Goal: Use online tool/utility: Utilize a website feature to perform a specific function

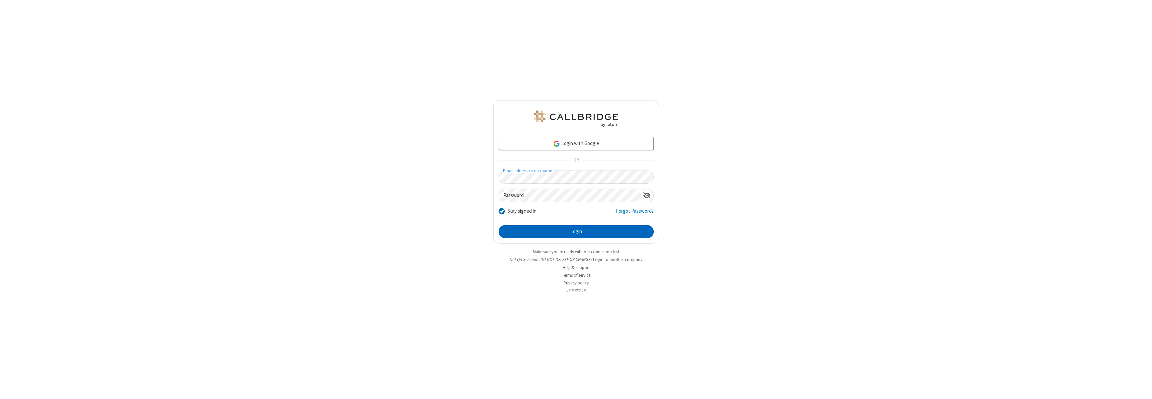
click at [576, 231] on button "Login" at bounding box center [576, 231] width 155 height 13
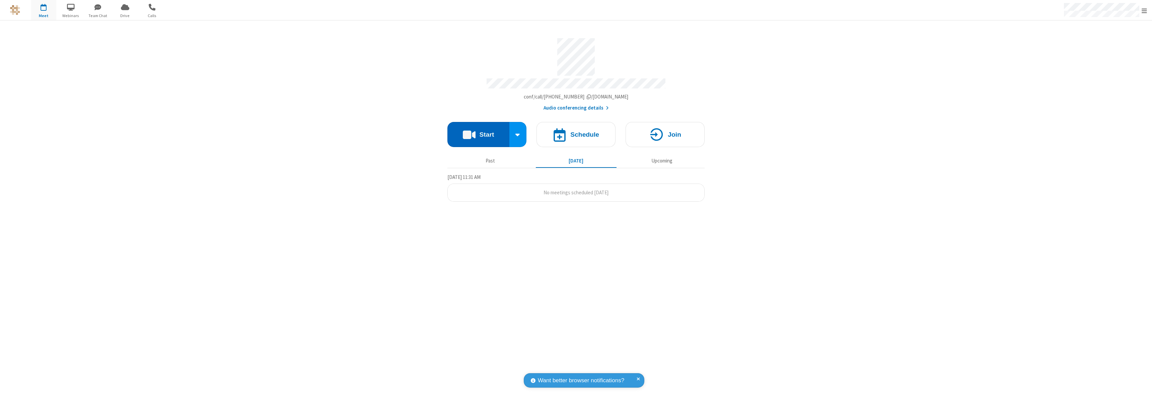
click at [478, 131] on button "Start" at bounding box center [478, 134] width 62 height 25
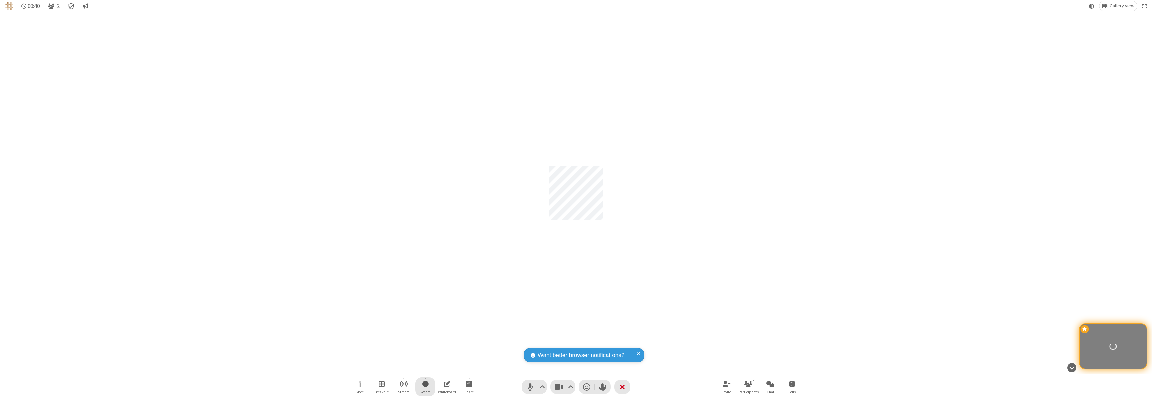
click at [425, 387] on span "Start recording" at bounding box center [425, 383] width 6 height 8
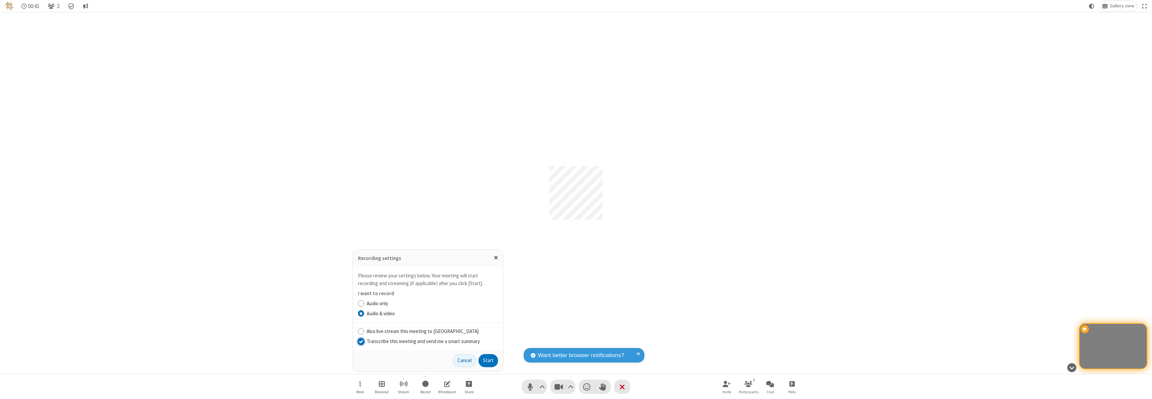
click at [361, 341] on input "Transcribe this meeting and send me a smart summary" at bounding box center [361, 341] width 6 height 7
click at [432, 313] on label "Audio & video" at bounding box center [432, 314] width 131 height 8
click at [364, 313] on input "Audio & video" at bounding box center [361, 313] width 6 height 7
click at [488, 360] on button "Start" at bounding box center [488, 360] width 19 height 13
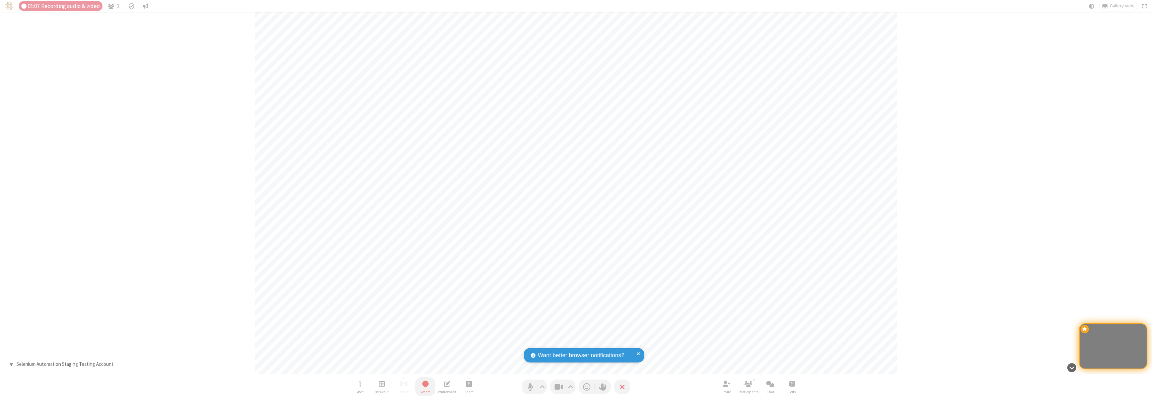
click at [425, 387] on span "Stop recording" at bounding box center [426, 383] width 8 height 8
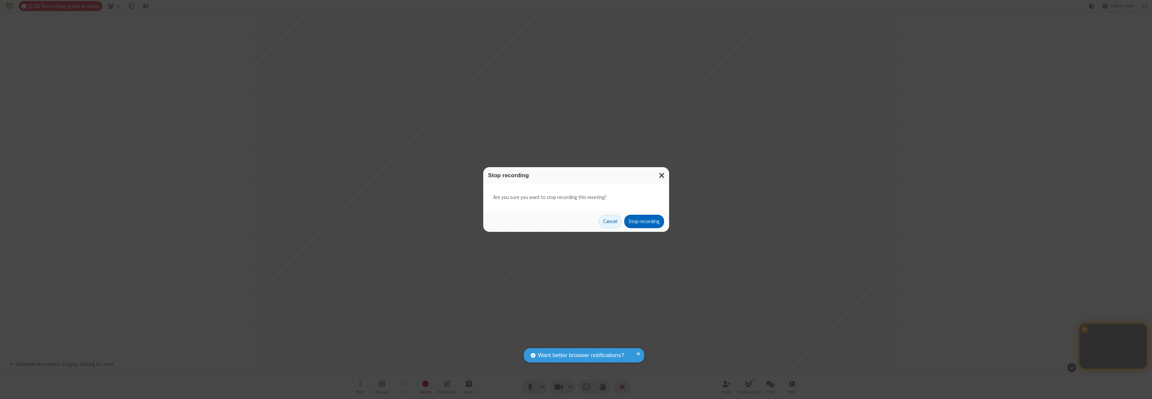
click at [644, 221] on button "Stop recording" at bounding box center [644, 221] width 40 height 13
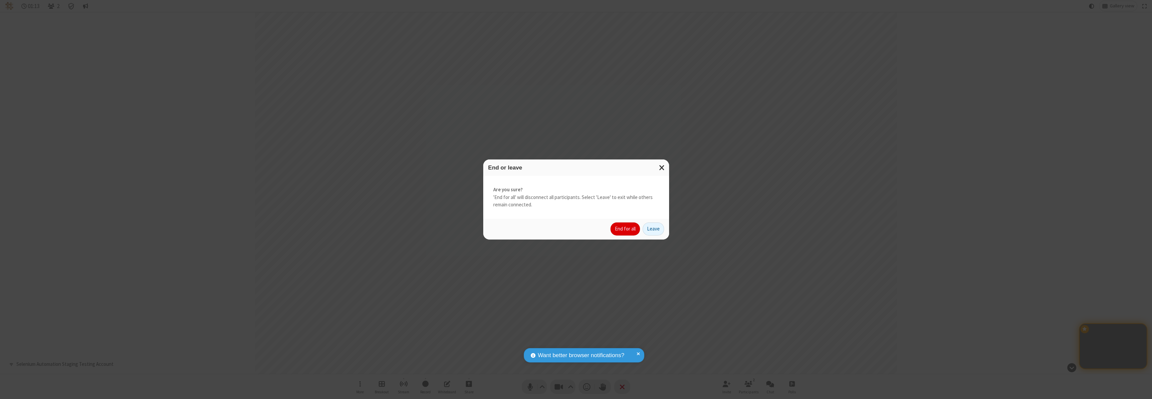
click at [626, 229] on button "End for all" at bounding box center [625, 228] width 29 height 13
